Goal: Navigation & Orientation: Go to known website

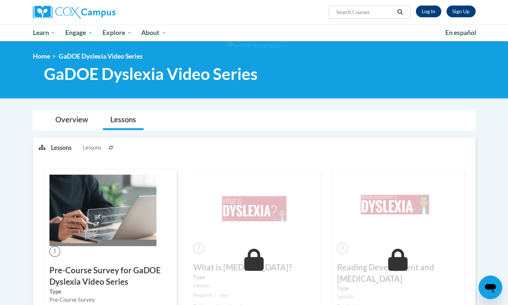
scroll to position [0, 0]
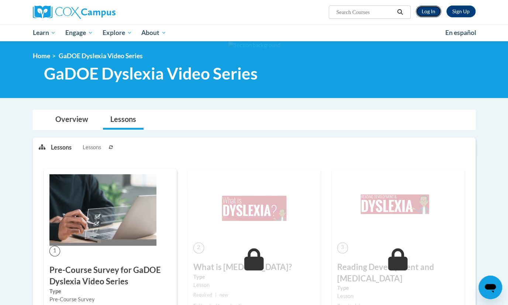
click at [428, 11] on link "Log In" at bounding box center [428, 12] width 25 height 12
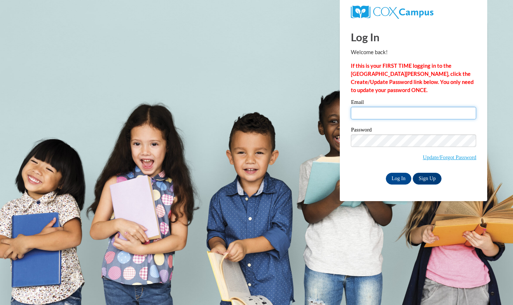
click at [391, 112] on input "Email" at bounding box center [413, 113] width 125 height 13
type input "vandykealise@aasd.k12.wi.us"
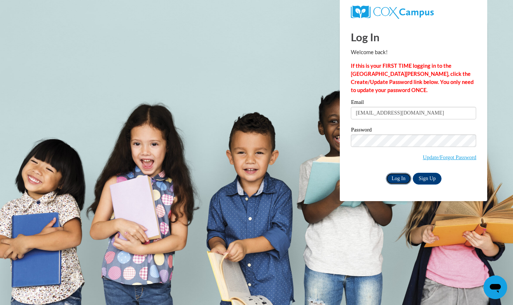
click at [395, 180] on input "Log In" at bounding box center [399, 179] width 26 height 12
